Goal: Information Seeking & Learning: Learn about a topic

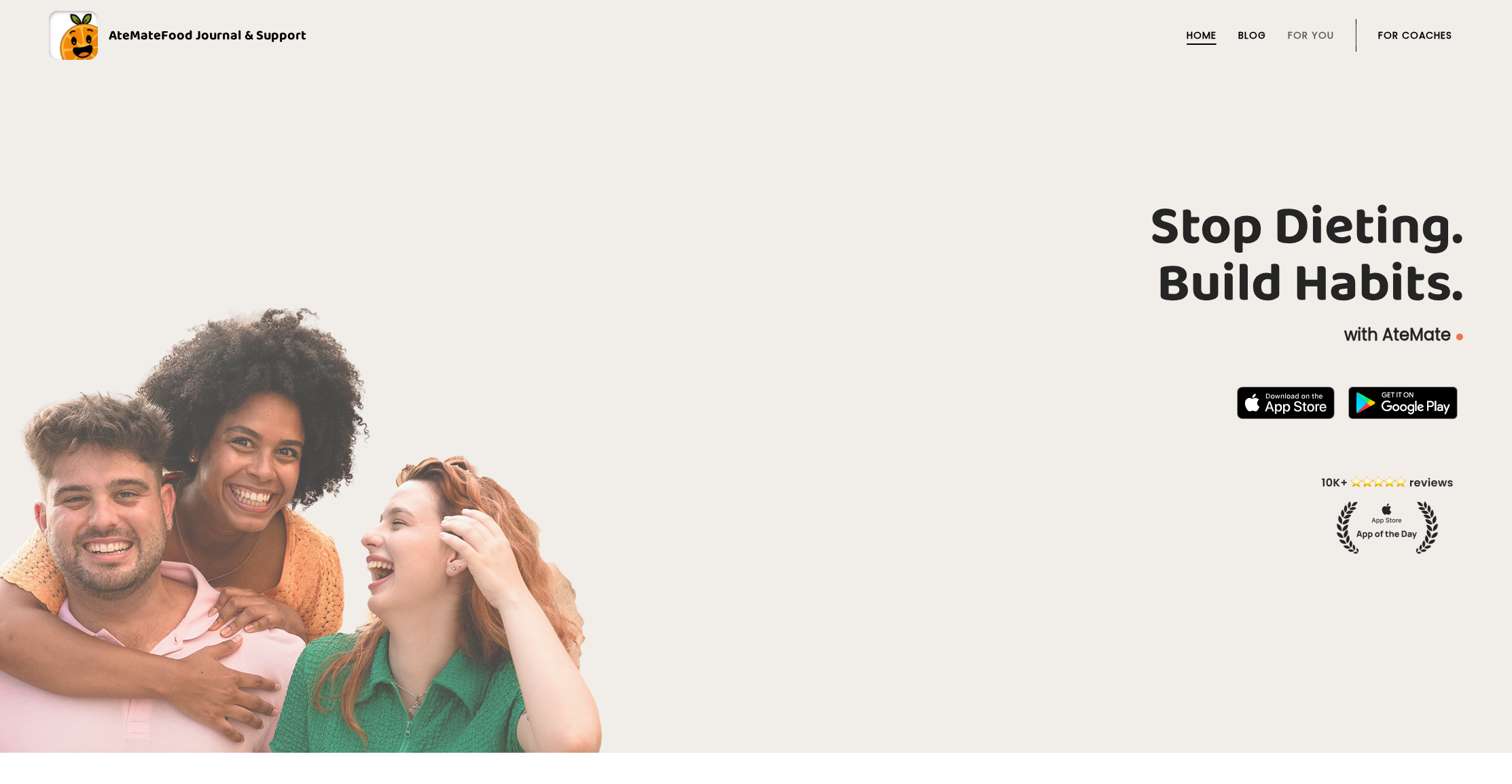
click at [1250, 34] on link "Blog" at bounding box center [1253, 35] width 28 height 11
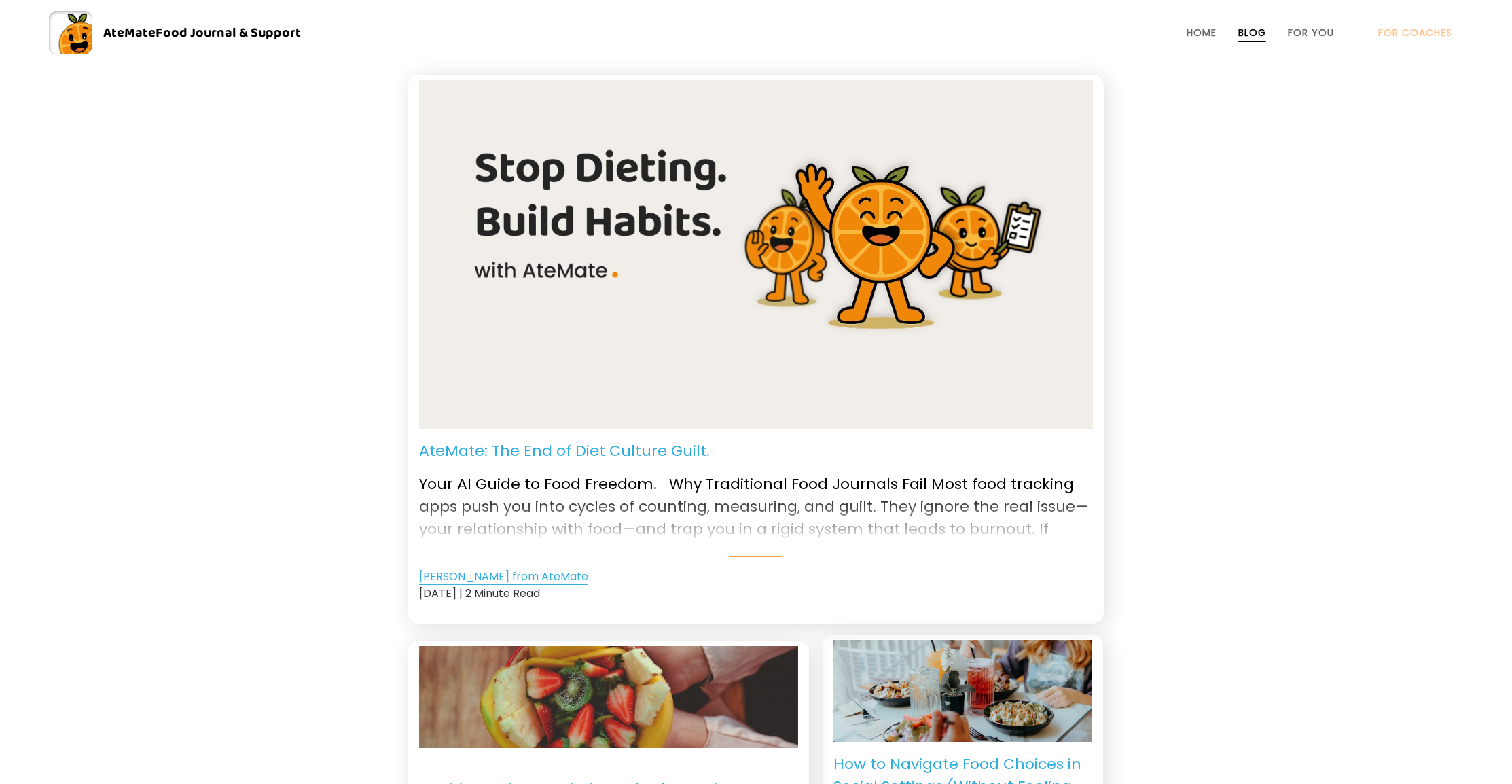
click at [498, 574] on link "[PERSON_NAME] from AteMate" at bounding box center [503, 576] width 169 height 17
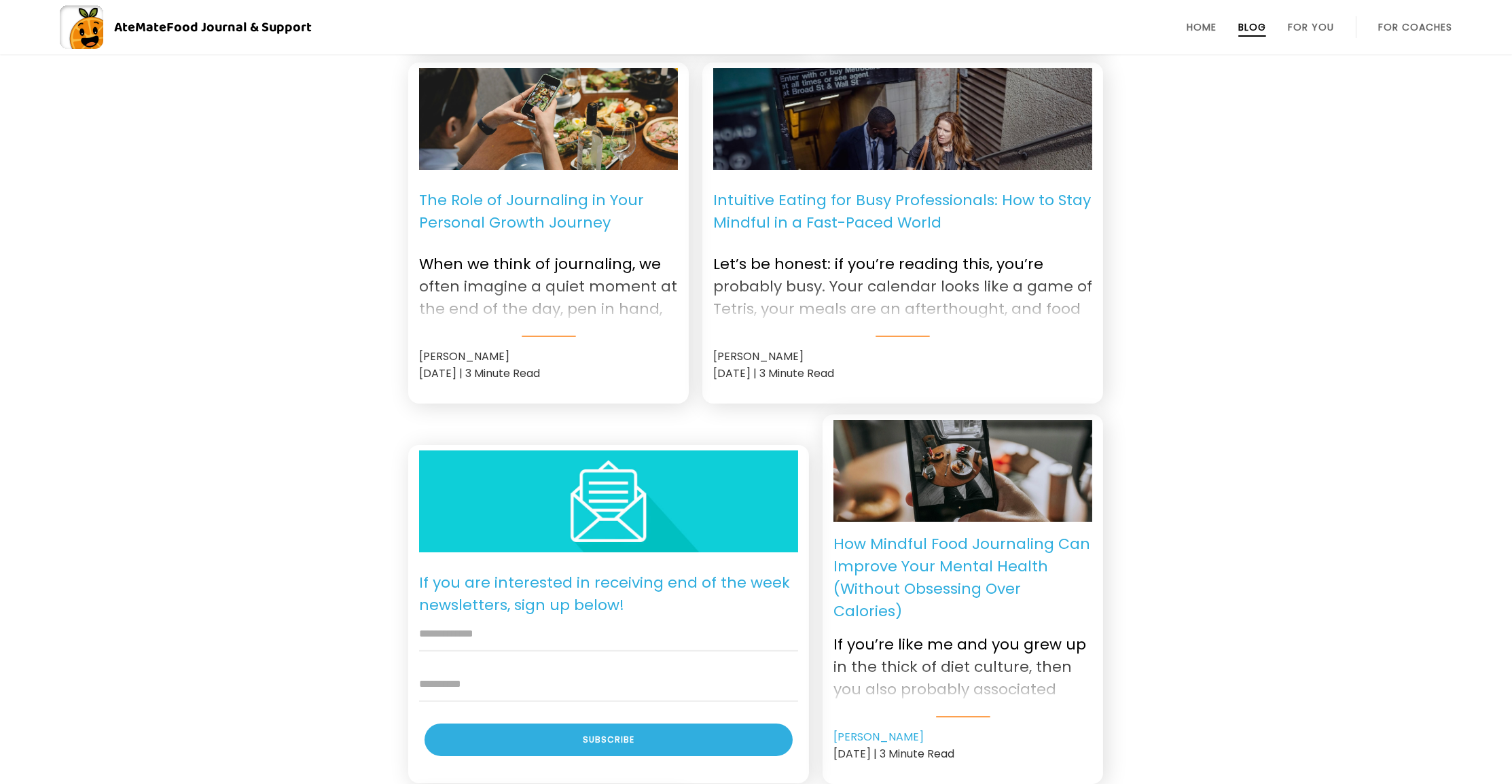
scroll to position [838, 0]
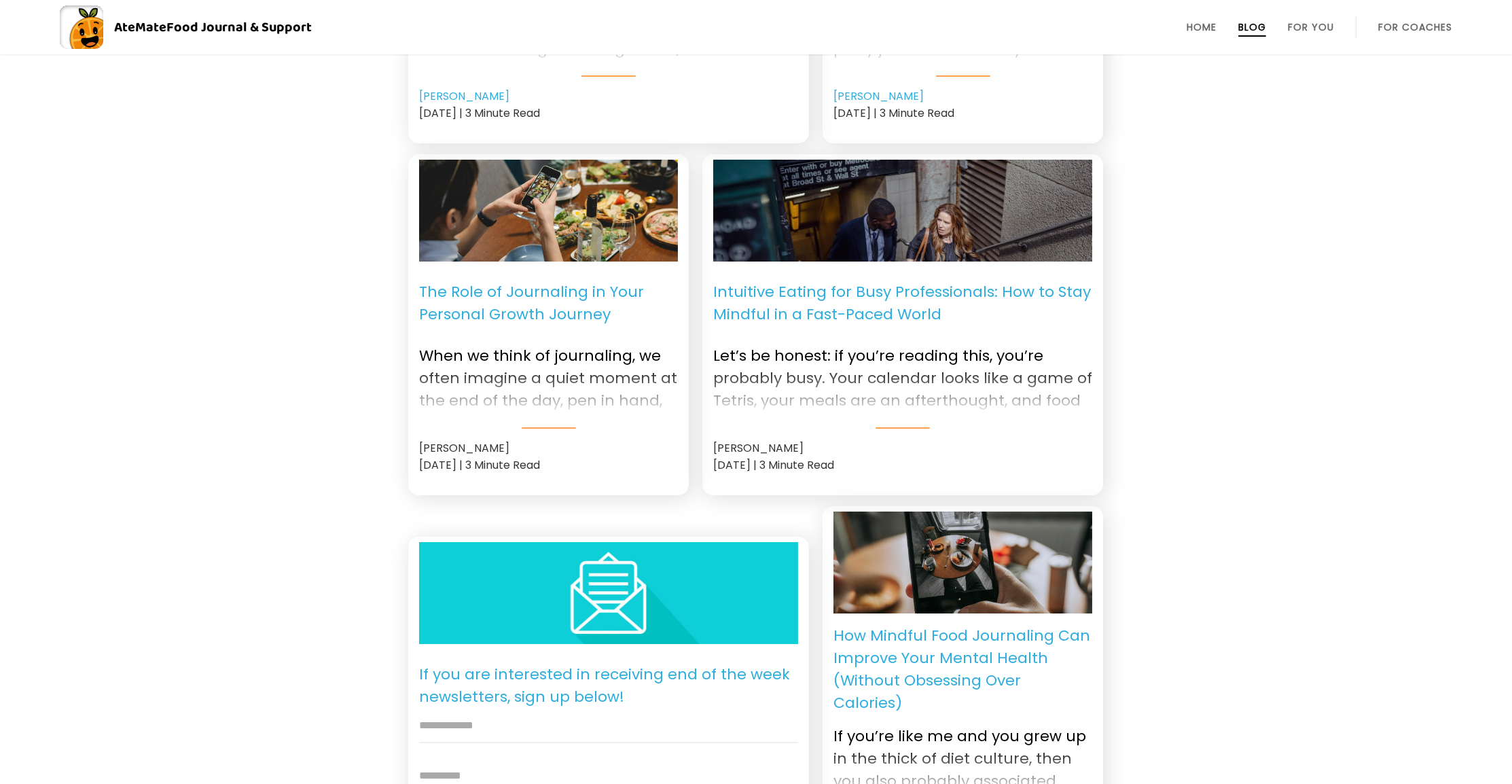
click at [738, 446] on div "Ray Hau" at bounding box center [902, 448] width 379 height 17
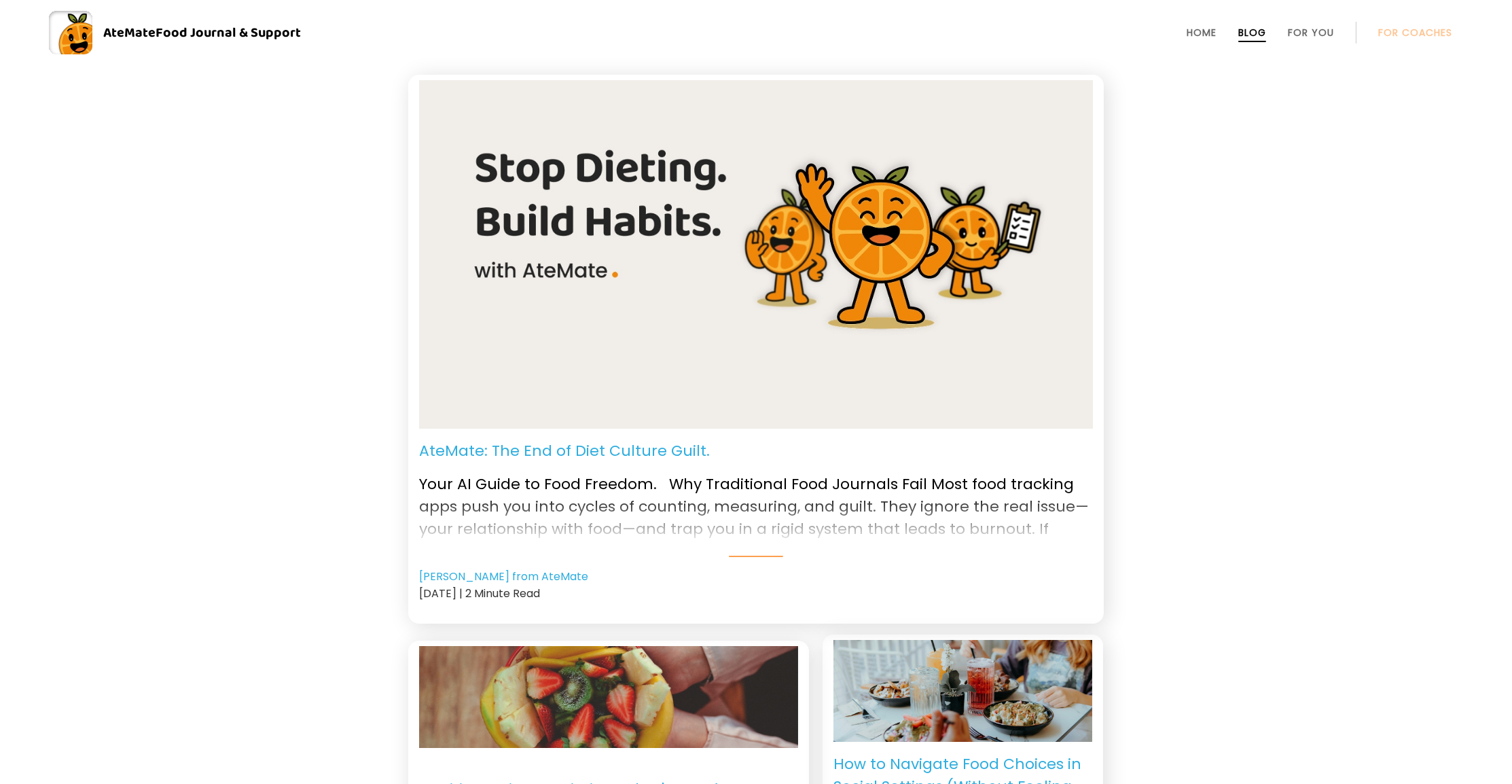
scroll to position [0, 0]
click at [570, 449] on p "AteMate: The End of Diet Culture Guilt." at bounding box center [564, 451] width 291 height 23
